Goal: Task Accomplishment & Management: Use online tool/utility

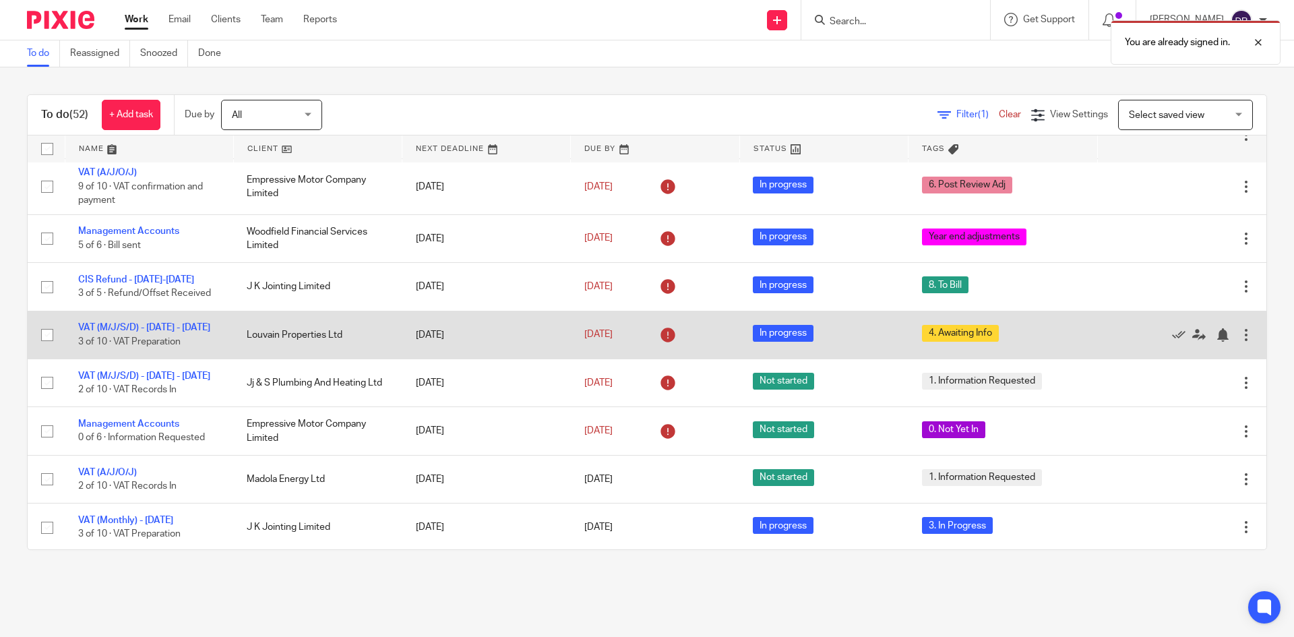
scroll to position [202, 0]
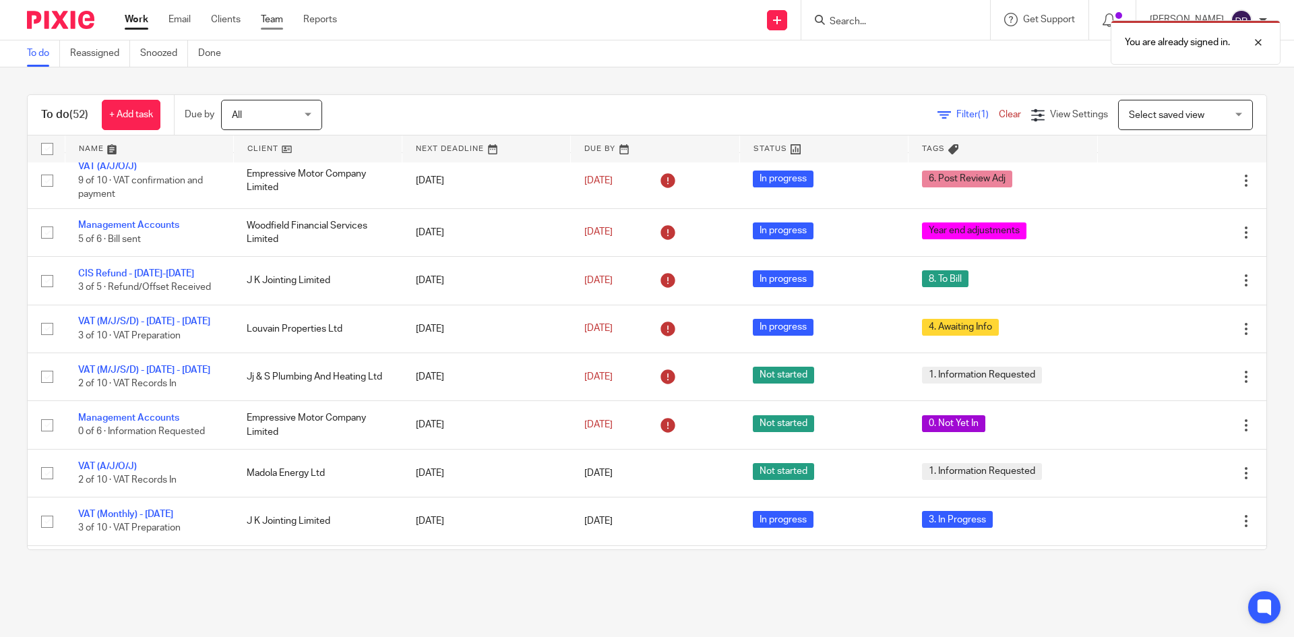
click at [271, 20] on link "Team" at bounding box center [272, 19] width 22 height 13
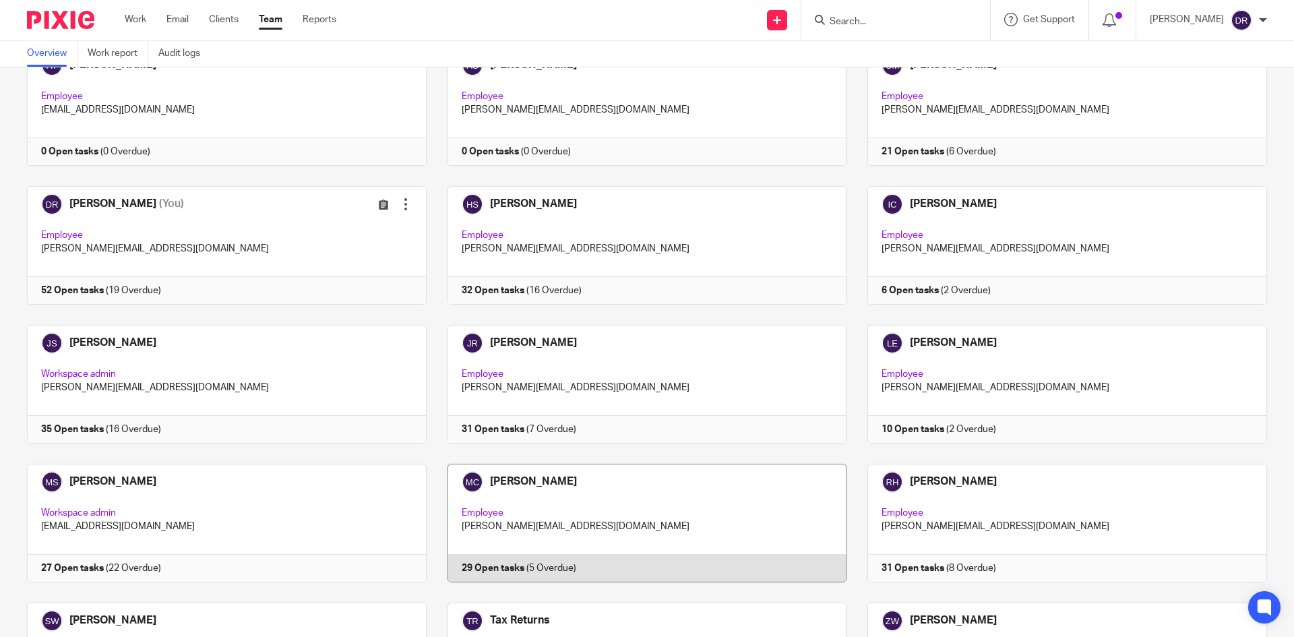
scroll to position [94, 0]
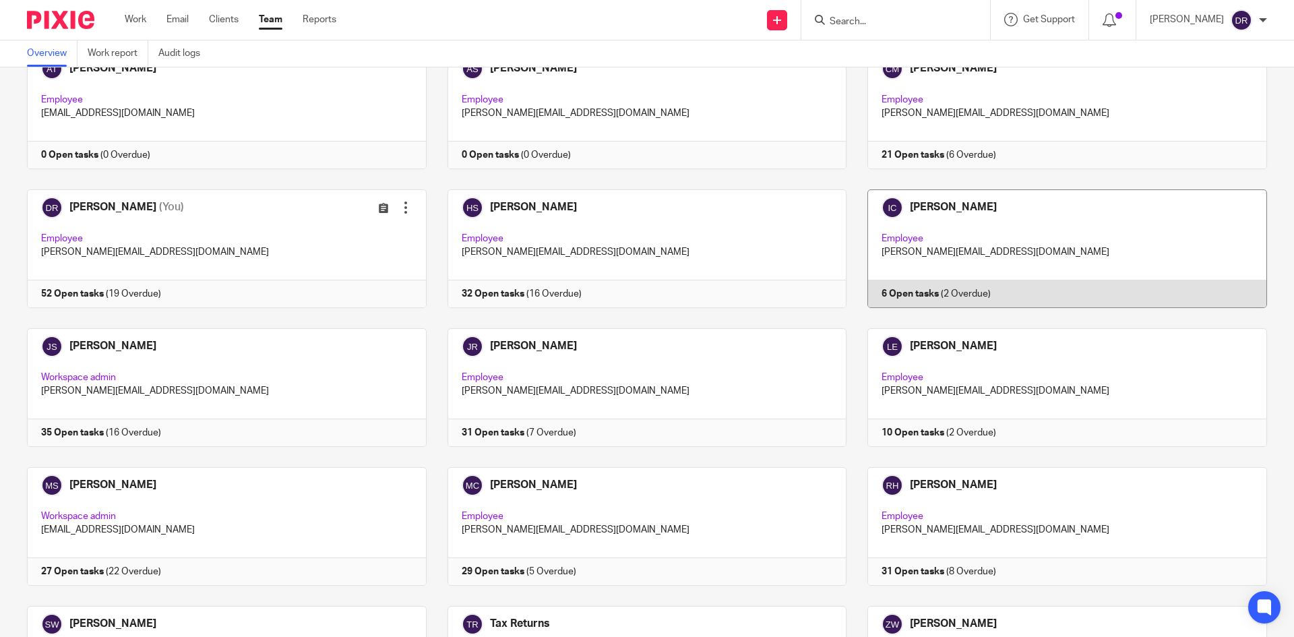
click at [903, 205] on link at bounding box center [1057, 248] width 421 height 119
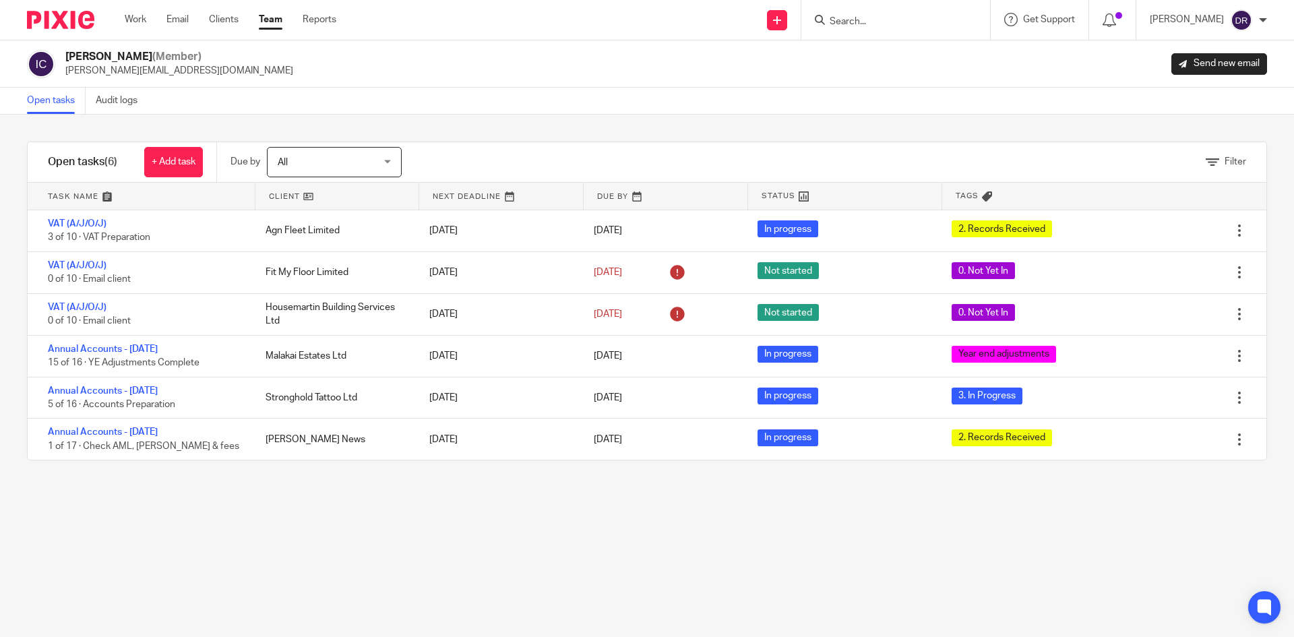
click at [85, 20] on img at bounding box center [60, 20] width 67 height 18
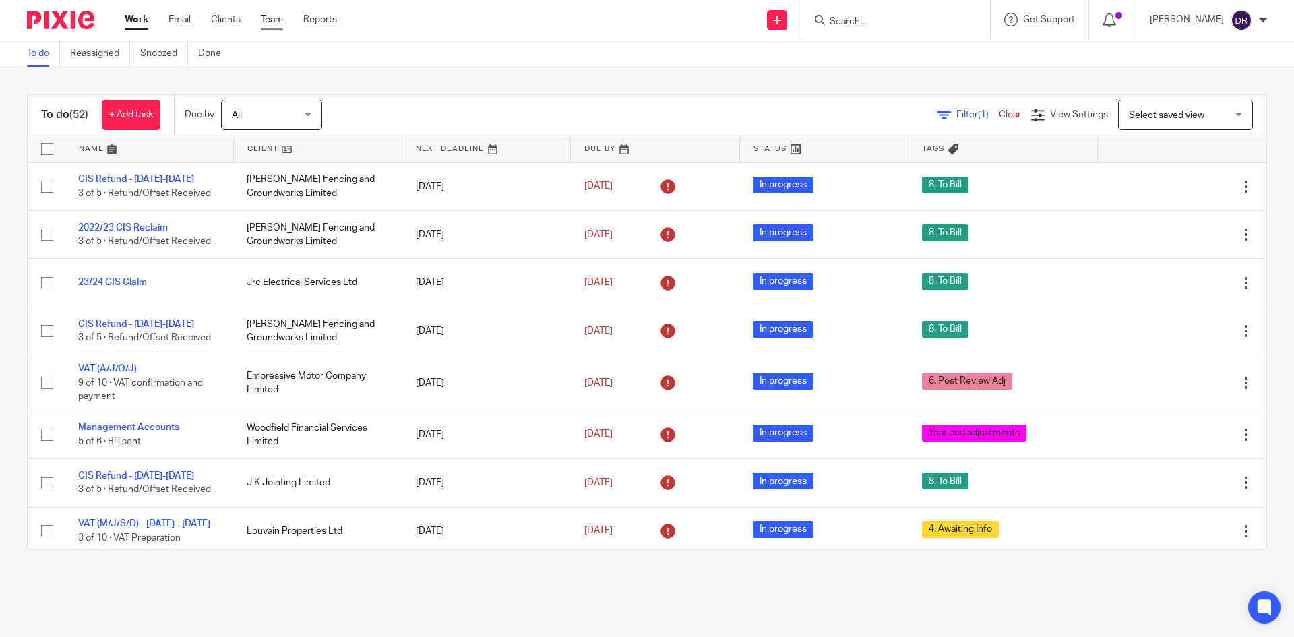
click at [264, 19] on link "Team" at bounding box center [272, 19] width 22 height 13
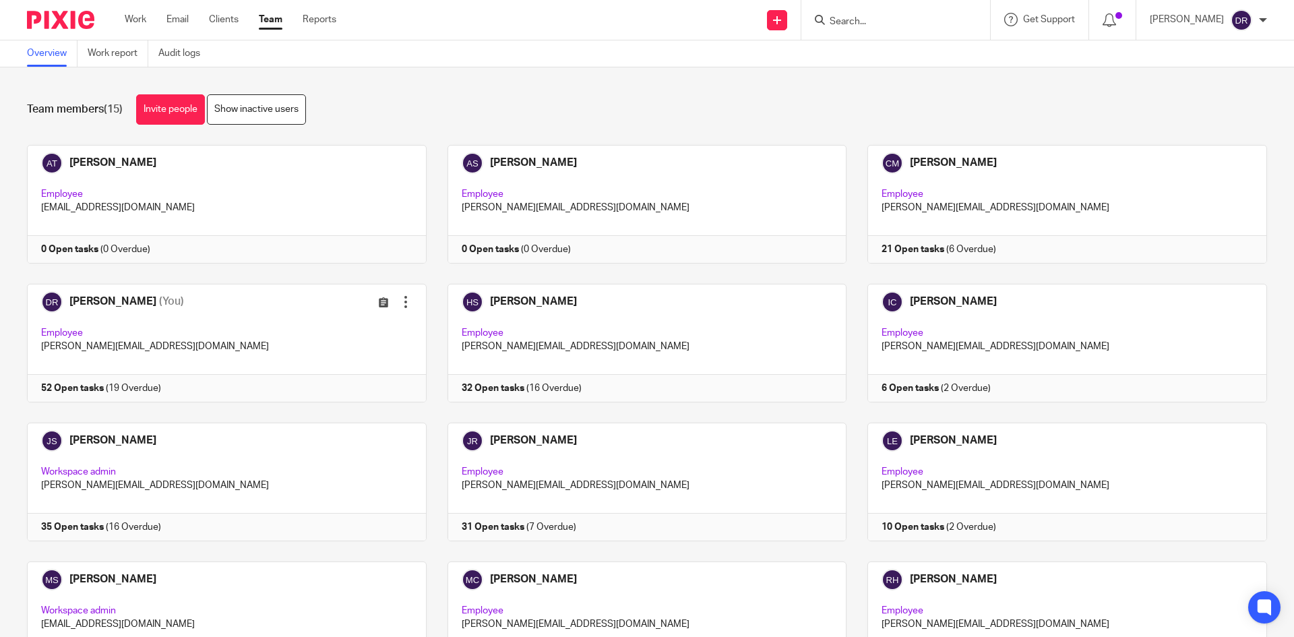
click at [84, 22] on img at bounding box center [60, 20] width 67 height 18
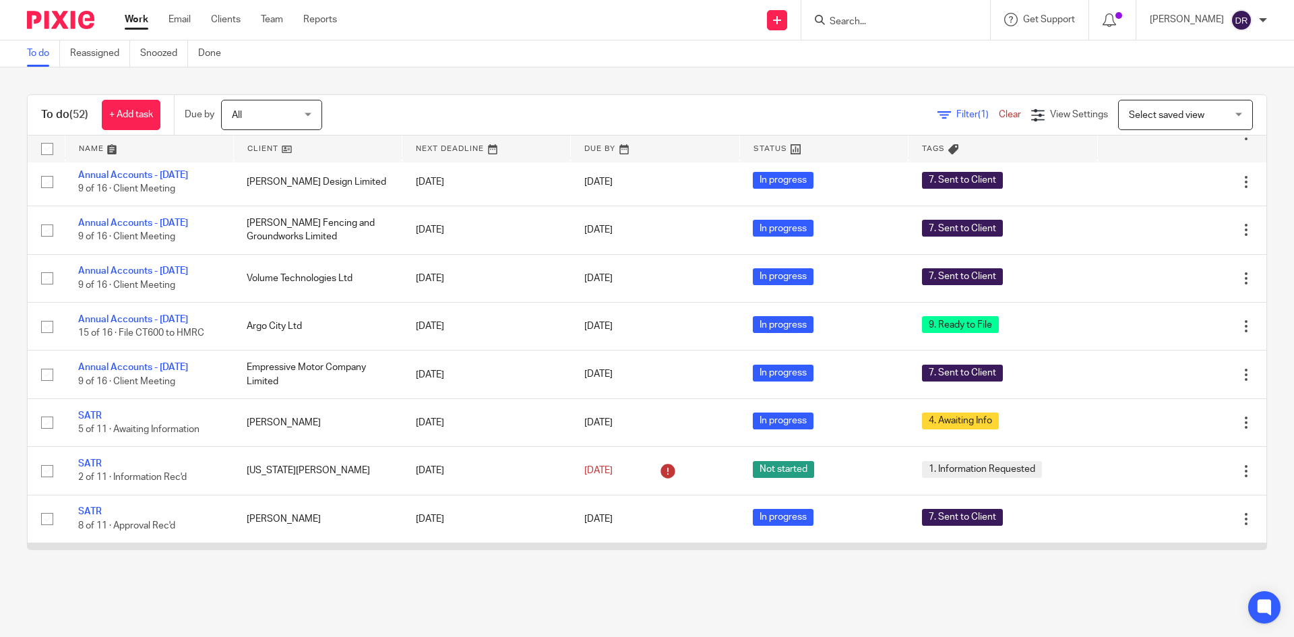
scroll to position [809, 0]
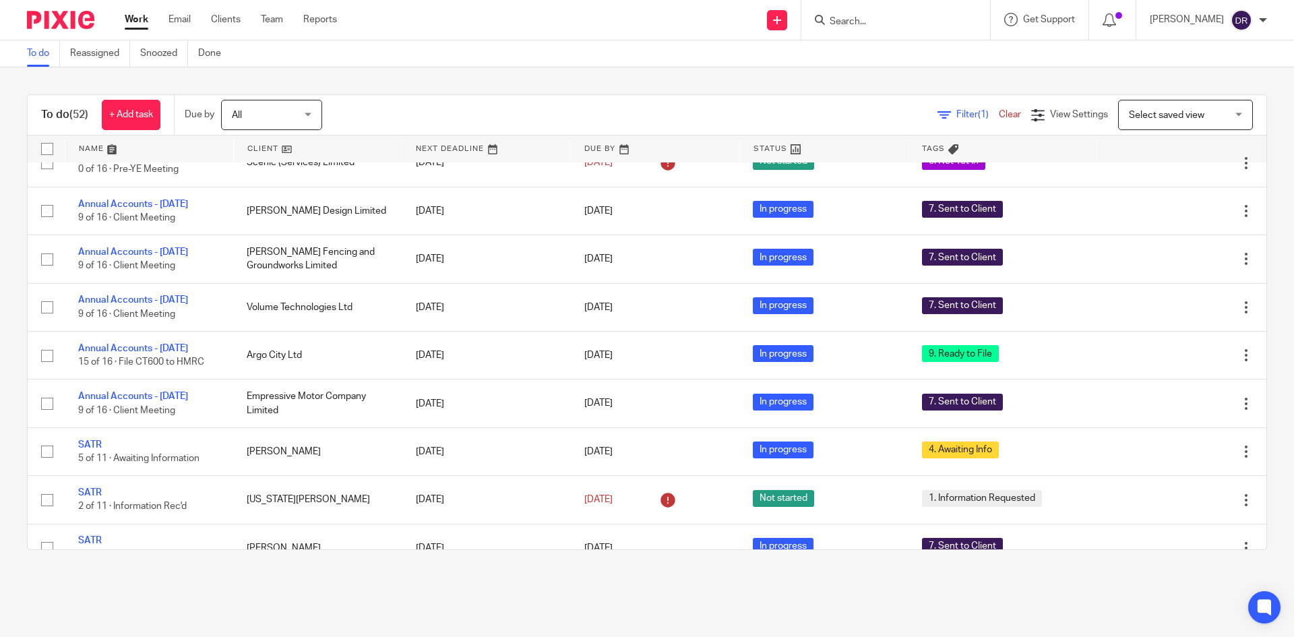
click at [858, 28] on form at bounding box center [900, 19] width 144 height 17
click at [866, 24] on input "Search" at bounding box center [888, 22] width 121 height 12
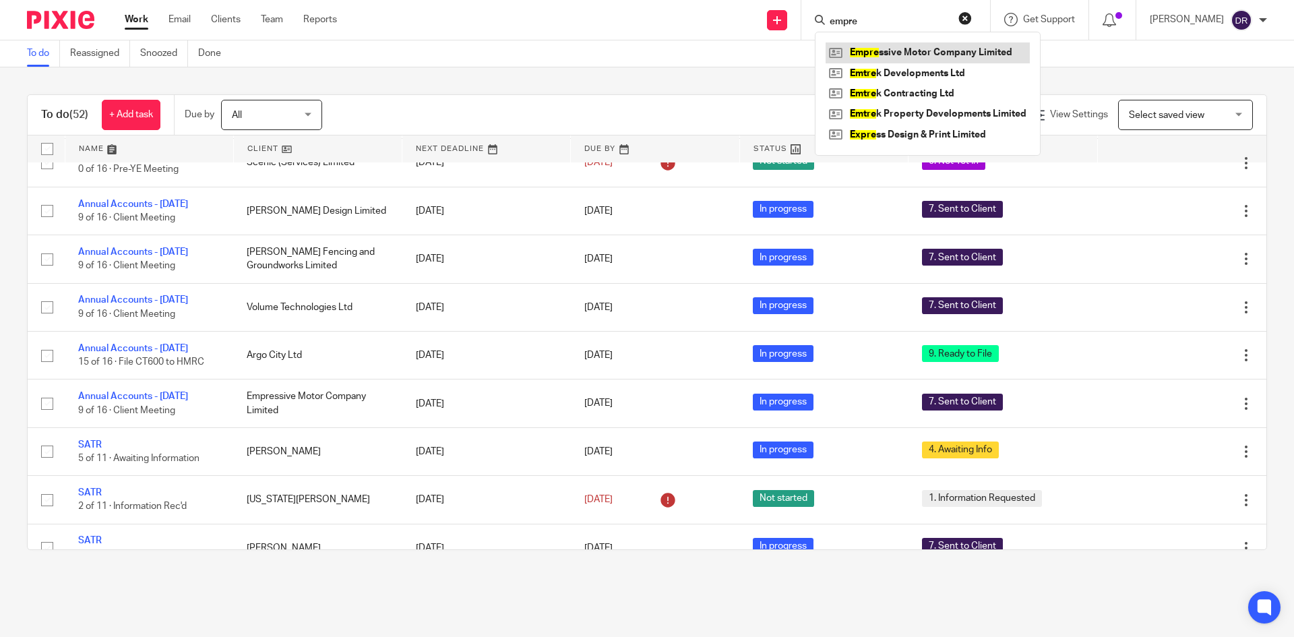
type input "empre"
click at [890, 58] on link at bounding box center [928, 52] width 204 height 20
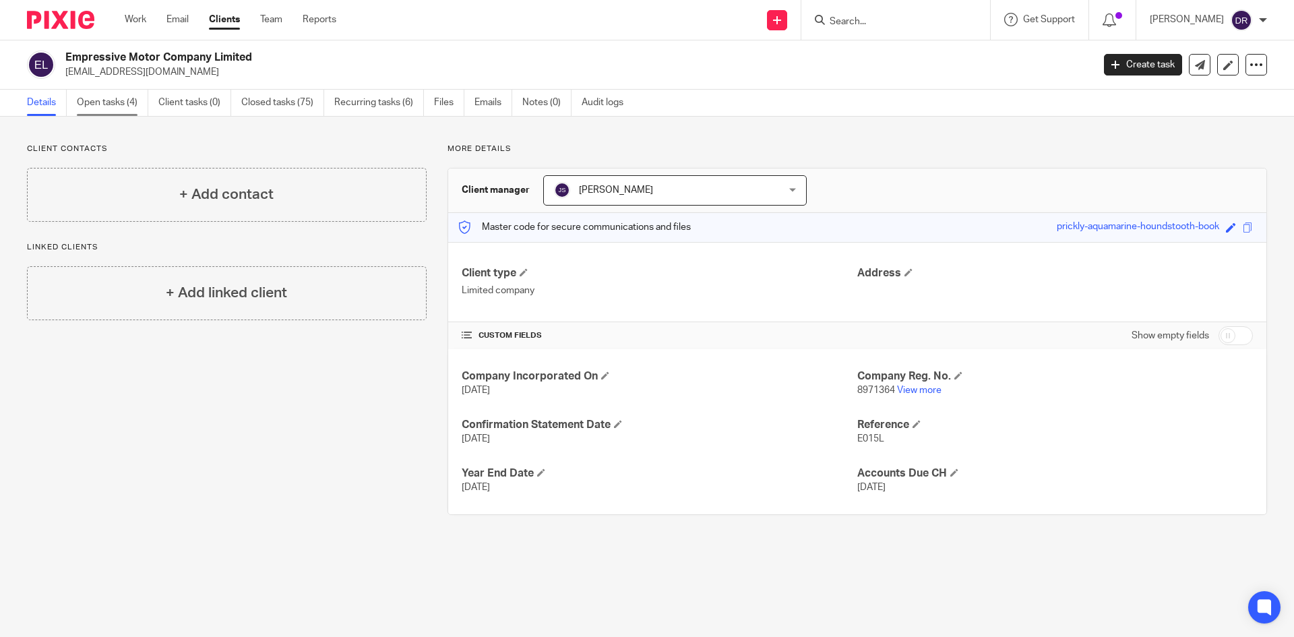
click at [128, 110] on link "Open tasks (4)" at bounding box center [112, 103] width 71 height 26
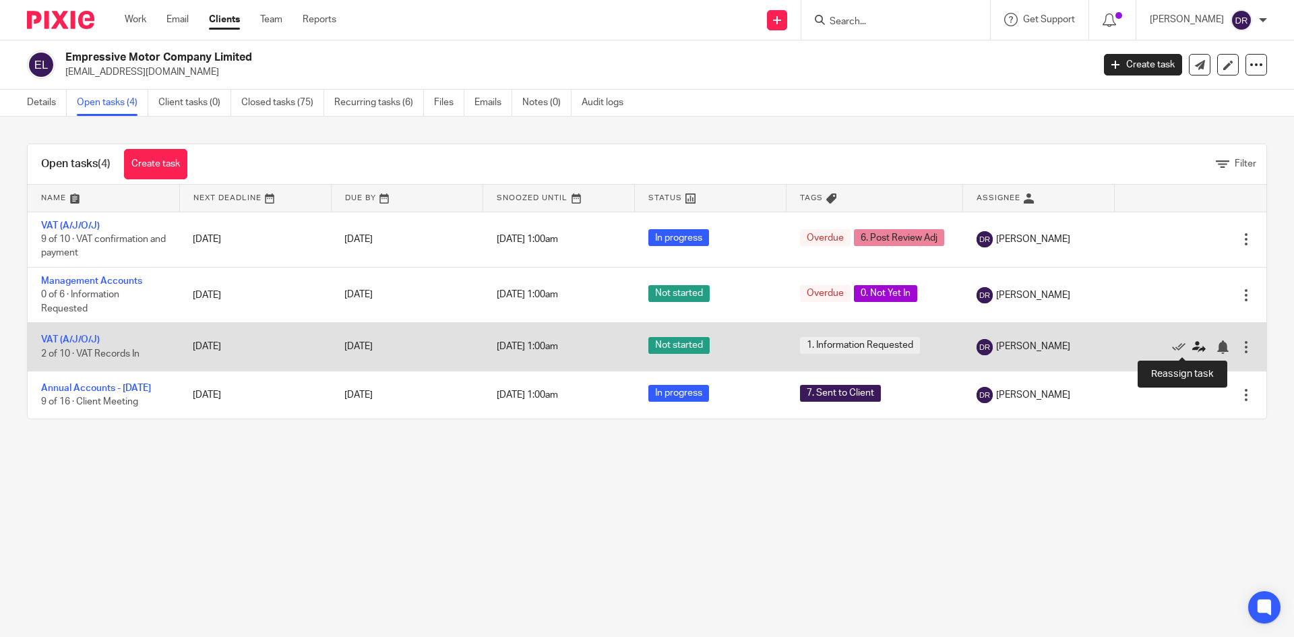
click at [1192, 347] on icon at bounding box center [1198, 346] width 13 height 13
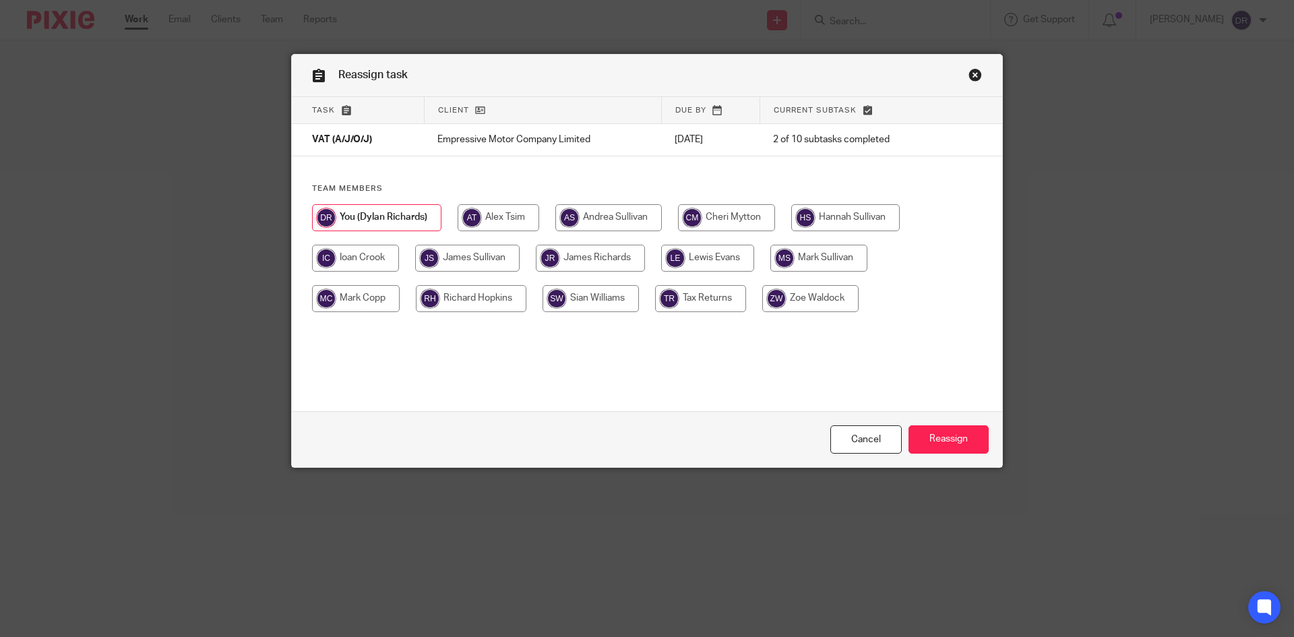
click at [731, 255] on input "radio" at bounding box center [707, 258] width 93 height 27
radio input "true"
click at [963, 445] on input "Reassign" at bounding box center [949, 439] width 80 height 29
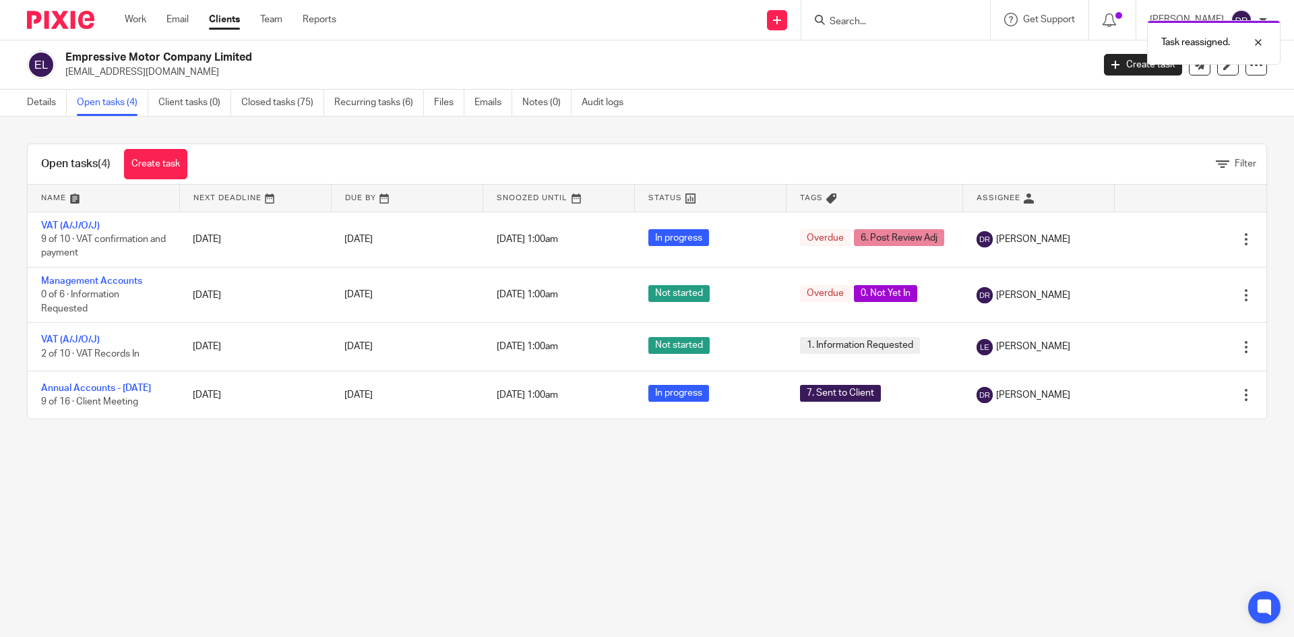
click at [58, 13] on img at bounding box center [60, 20] width 67 height 18
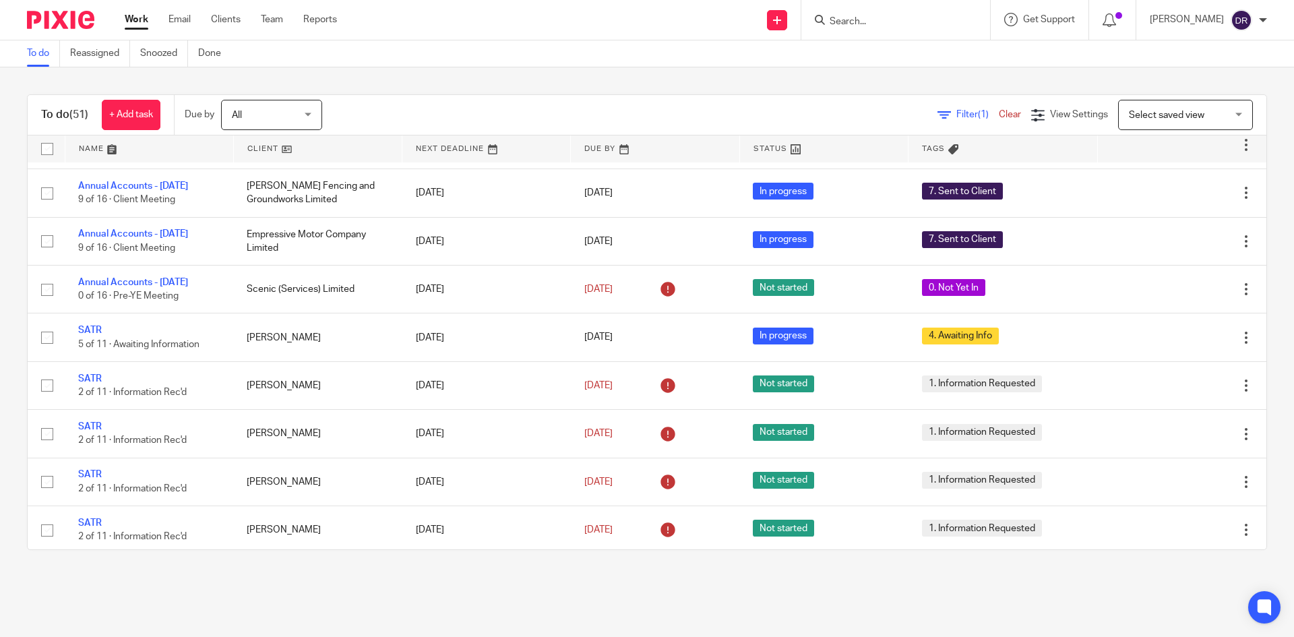
scroll to position [876, 0]
